Goal: Complete application form

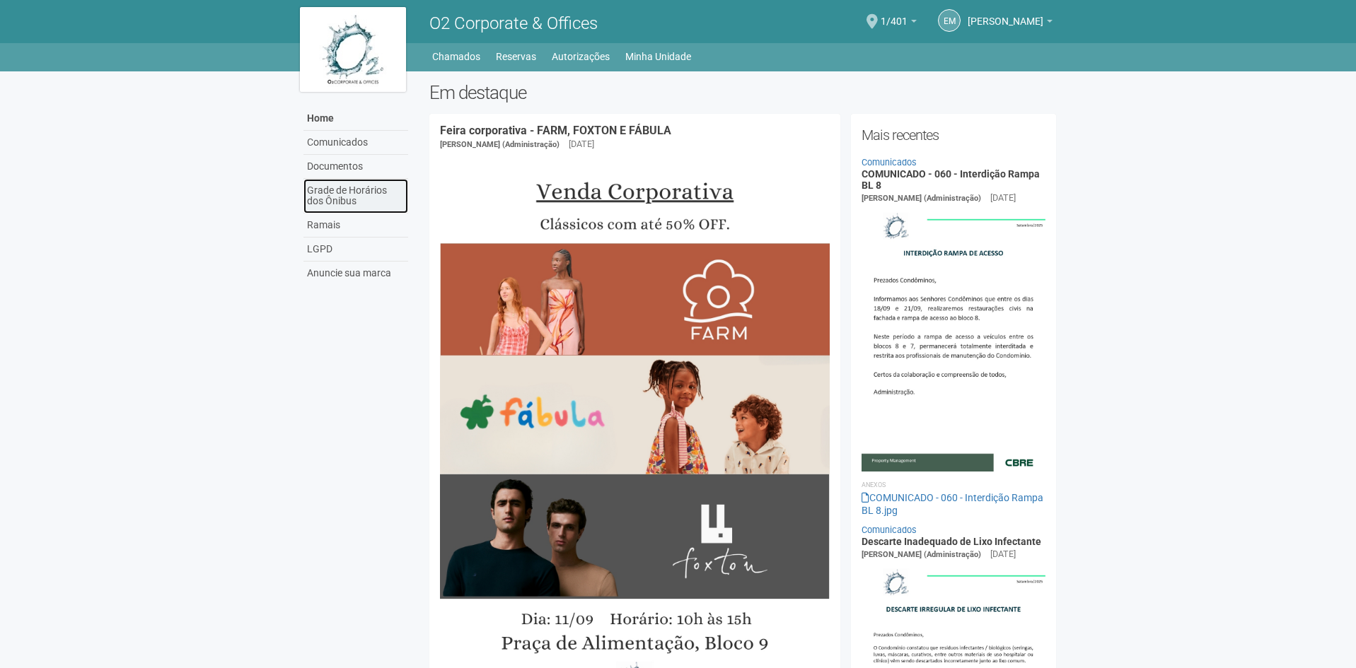
click at [333, 194] on link "Grade de Horários dos Ônibus" at bounding box center [355, 196] width 105 height 35
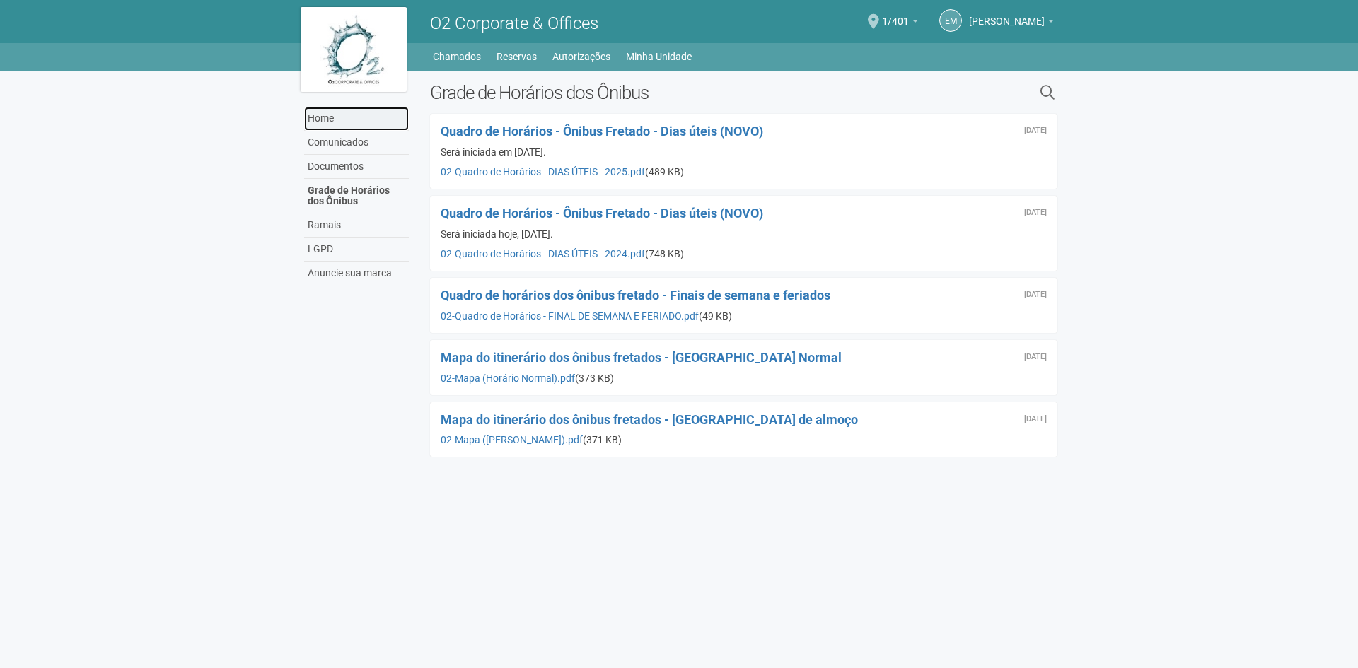
click at [323, 116] on link "Home" at bounding box center [356, 119] width 105 height 24
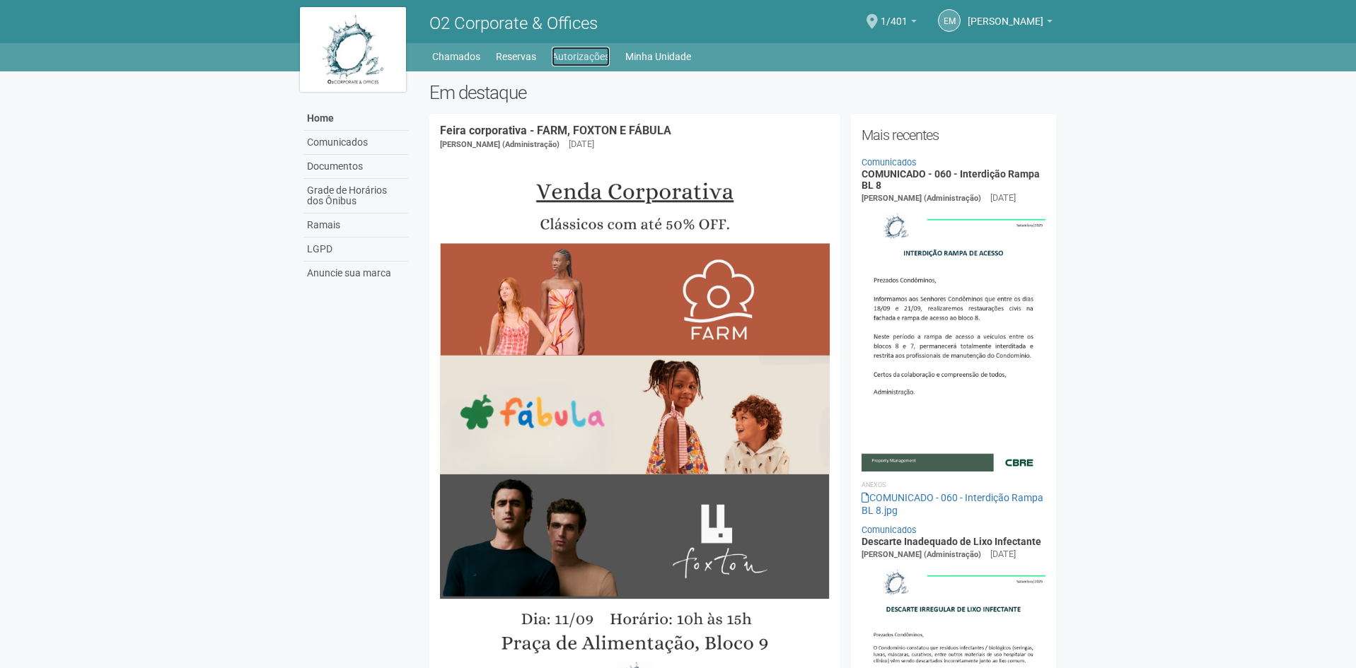
click at [578, 51] on link "Autorizações" at bounding box center [581, 57] width 58 height 20
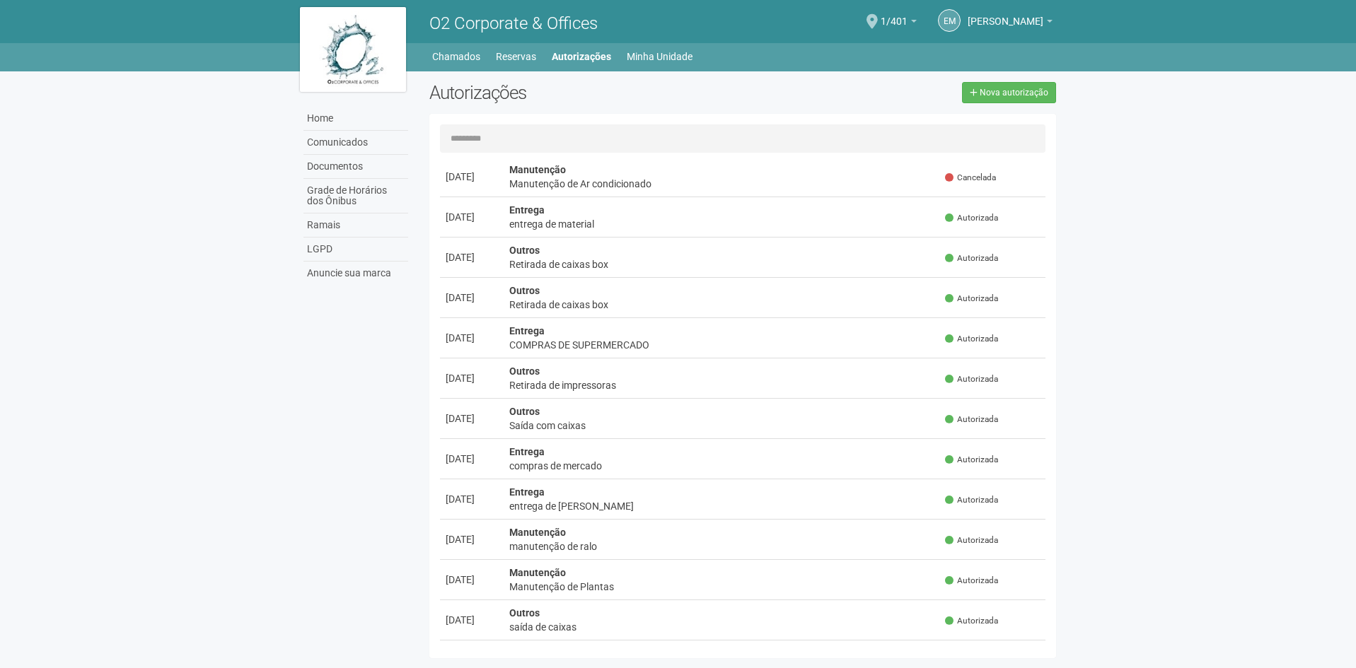
scroll to position [354, 0]
click at [1020, 89] on span "Nova autorização" at bounding box center [1013, 93] width 69 height 10
select select "**"
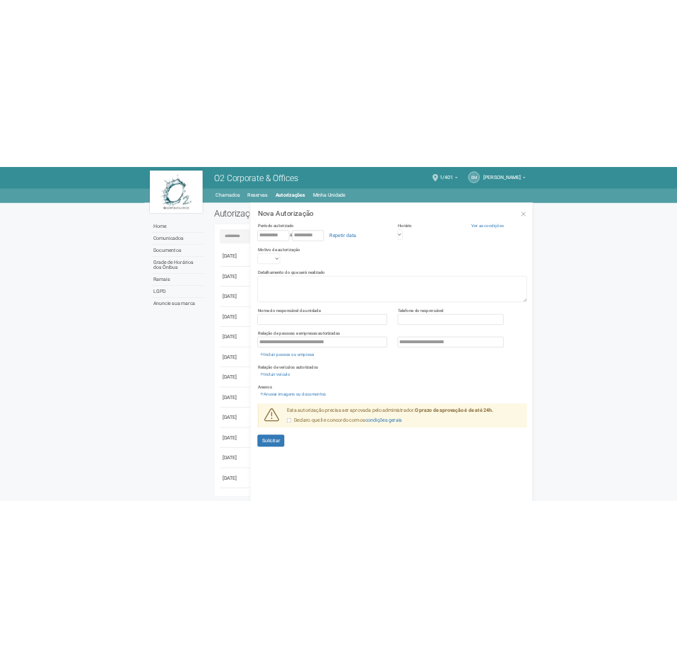
scroll to position [22, 0]
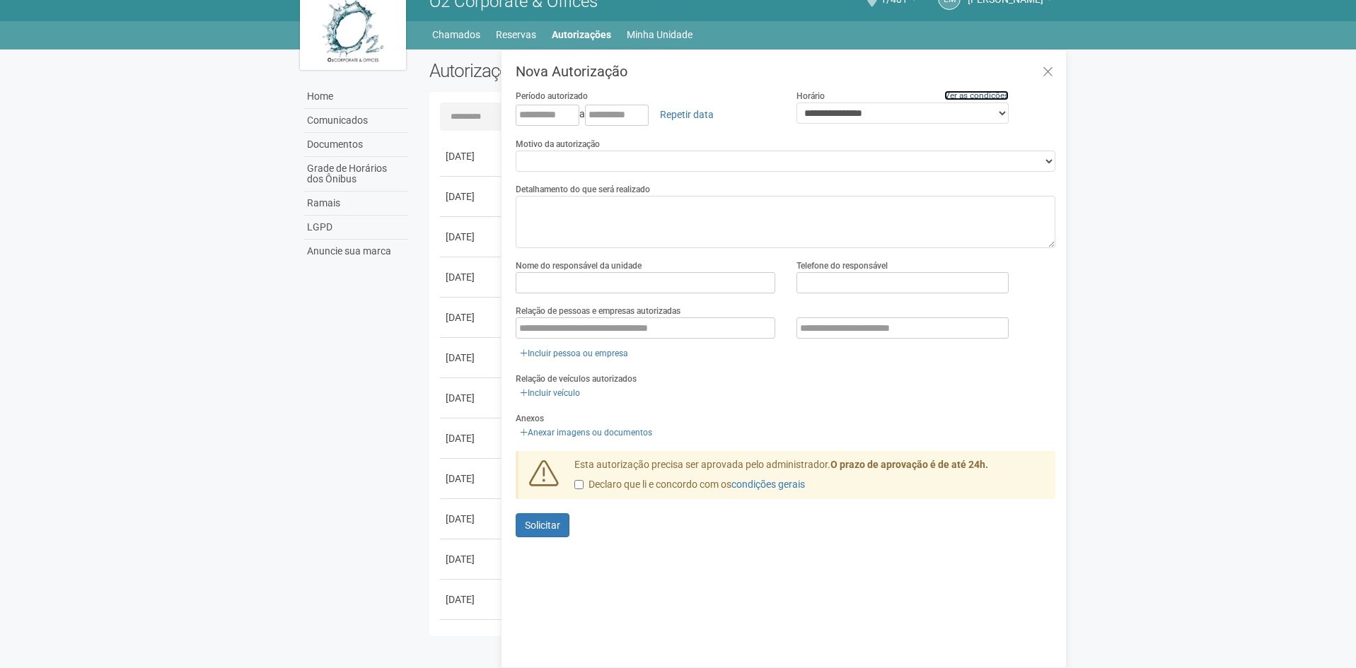
click at [957, 95] on link "Ver as condições" at bounding box center [976, 96] width 64 height 10
